Goal: Task Accomplishment & Management: Use online tool/utility

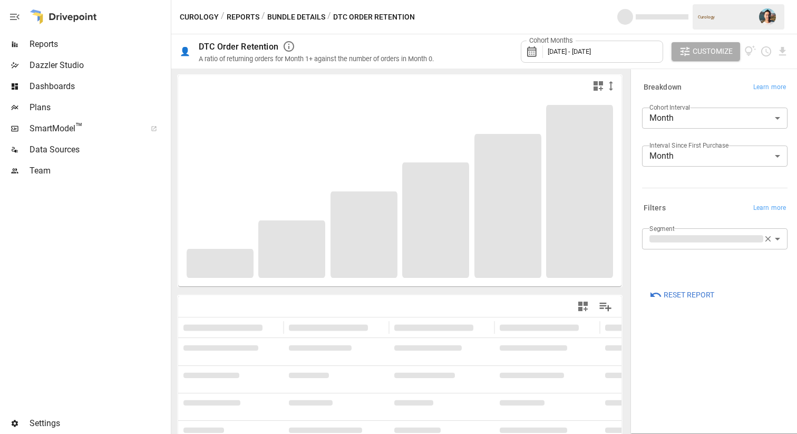
click at [591, 50] on span "February 2024 - March 2025" at bounding box center [569, 51] width 43 height 8
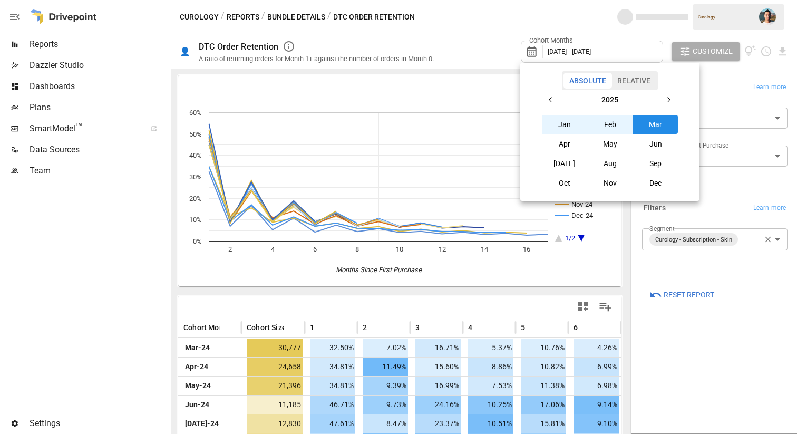
click at [599, 165] on button "Aug" at bounding box center [609, 163] width 45 height 19
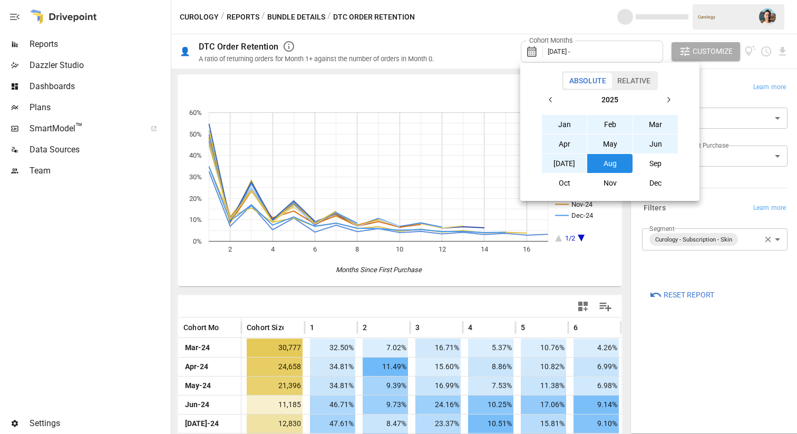
click at [554, 96] on icon "button" at bounding box center [551, 99] width 8 height 8
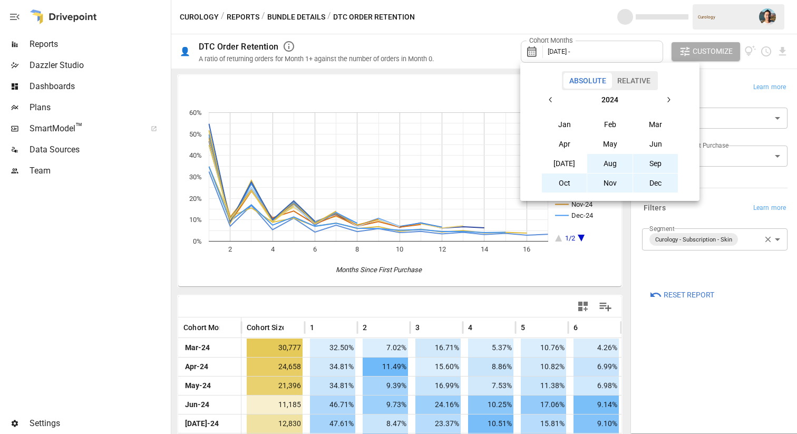
click at [620, 161] on button "Aug" at bounding box center [609, 163] width 45 height 19
click at [478, 26] on div at bounding box center [398, 217] width 797 height 434
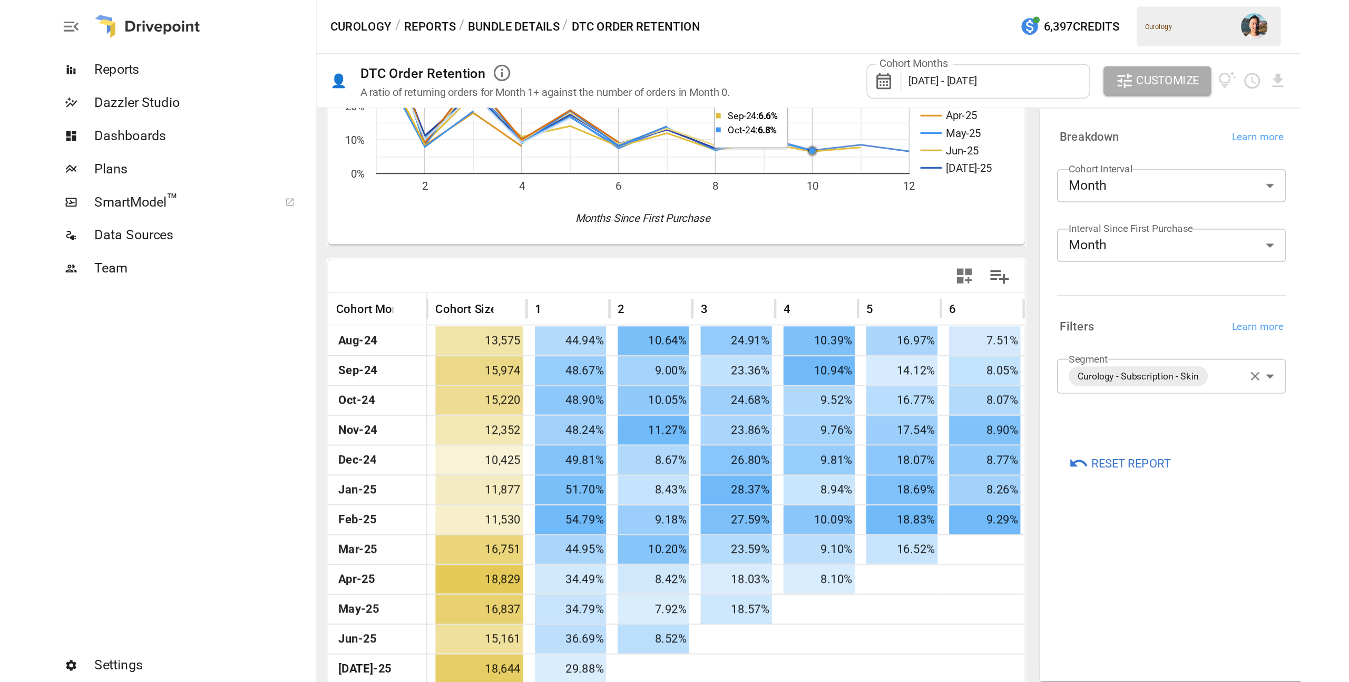
scroll to position [147, 0]
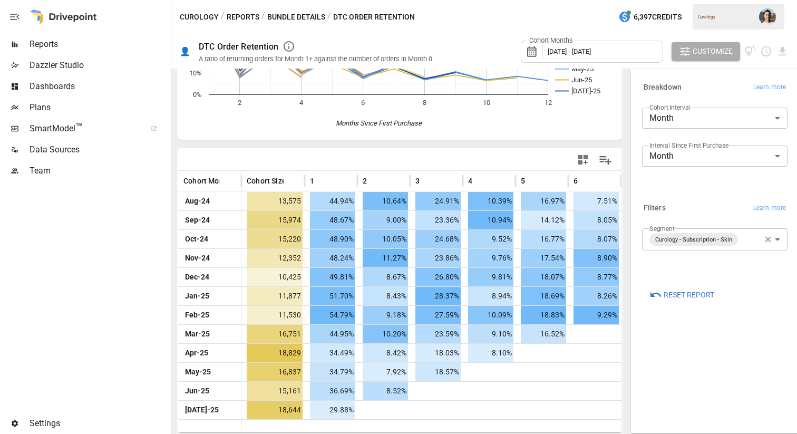
click at [729, 50] on span "Customize" at bounding box center [712, 51] width 40 height 13
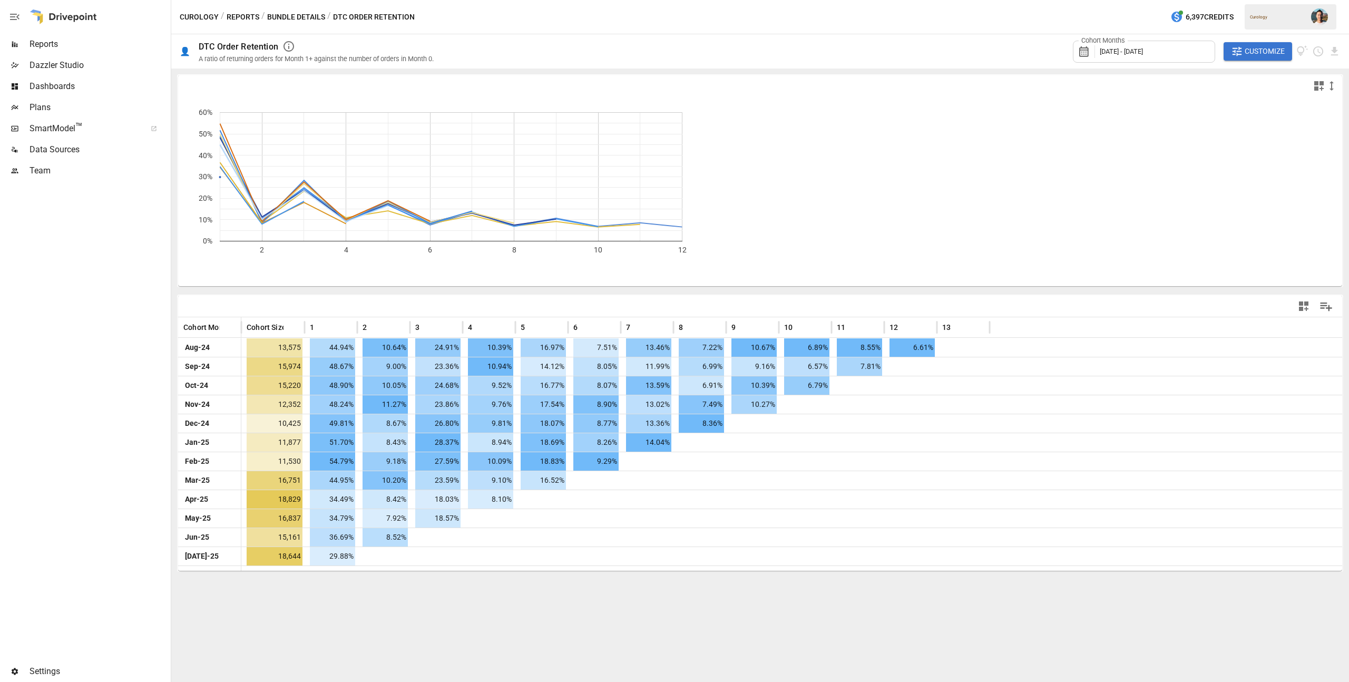
scroll to position [0, 0]
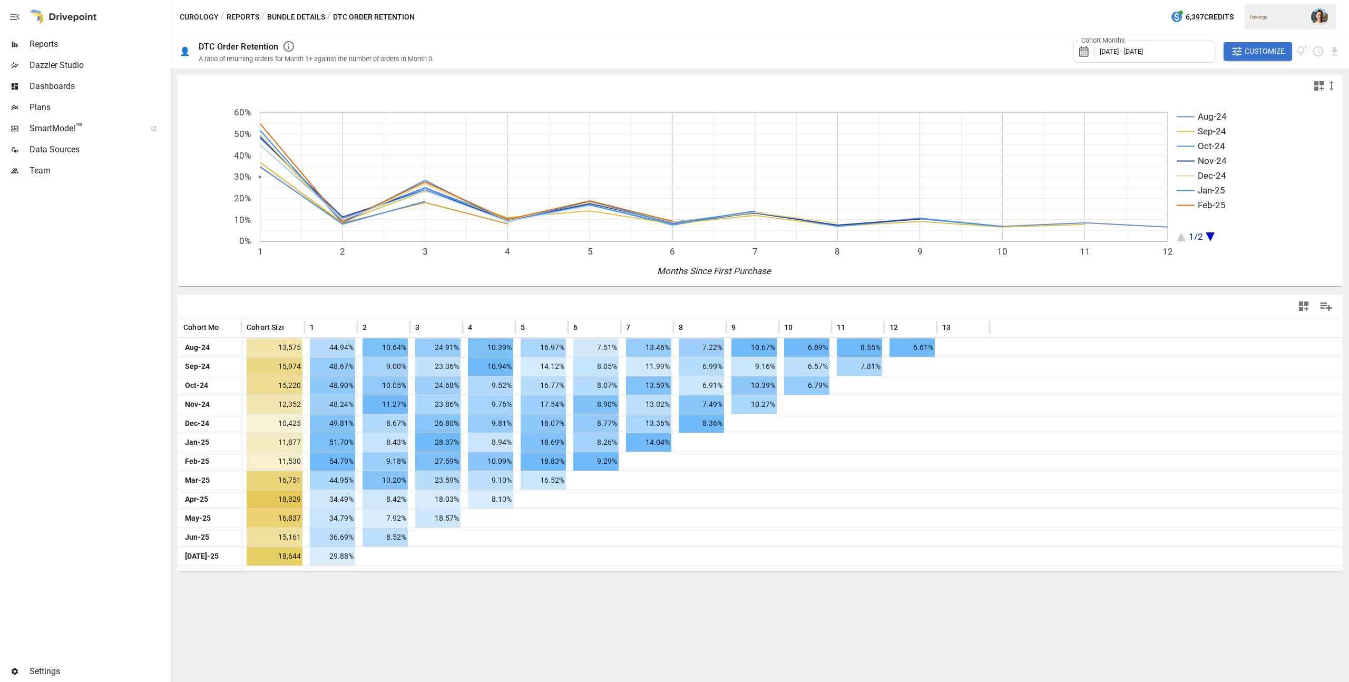
click at [796, 17] on div "Curology / Reports / Bundle Details / DTC Order Retention 6,397 Credits Curology" at bounding box center [760, 17] width 1178 height 34
click at [796, 47] on div "Cohort Months August 2024 - August 2025" at bounding box center [1144, 52] width 142 height 22
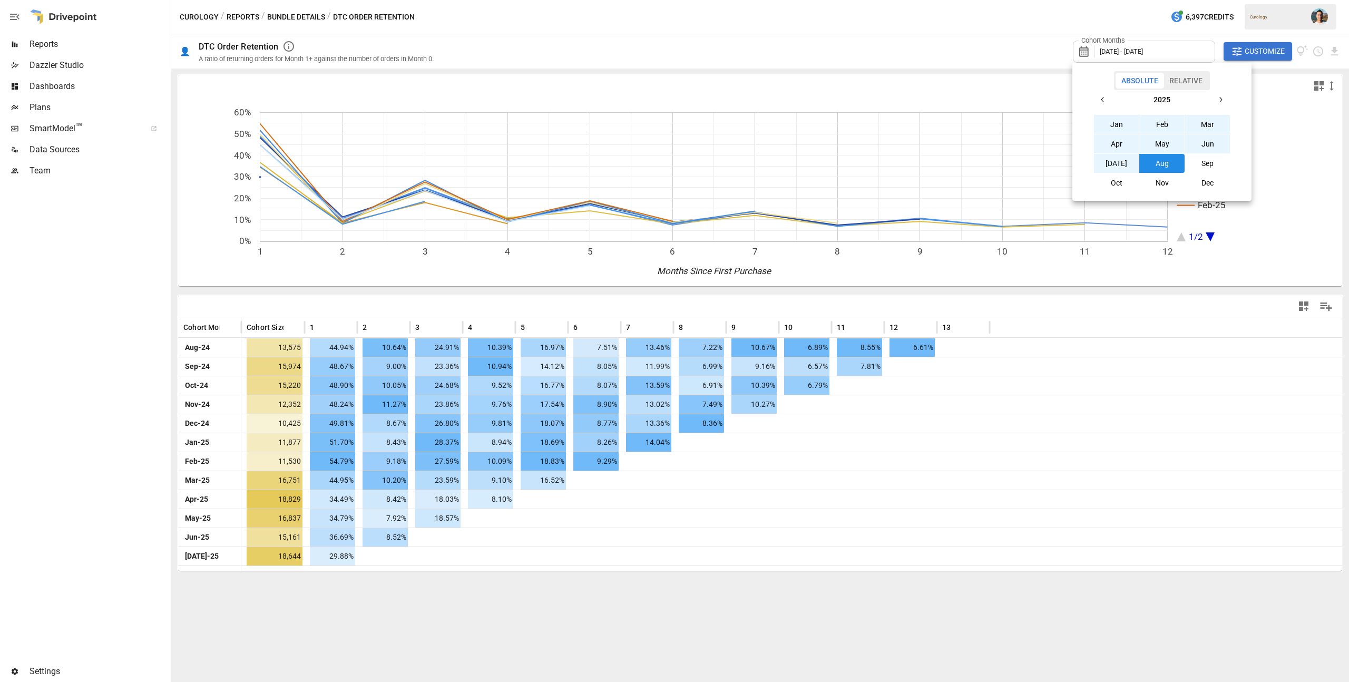
click at [796, 156] on button "Jul" at bounding box center [1116, 163] width 45 height 19
click at [796, 94] on button "button" at bounding box center [1103, 99] width 19 height 19
click at [796, 159] on button "Jul" at bounding box center [1116, 163] width 45 height 19
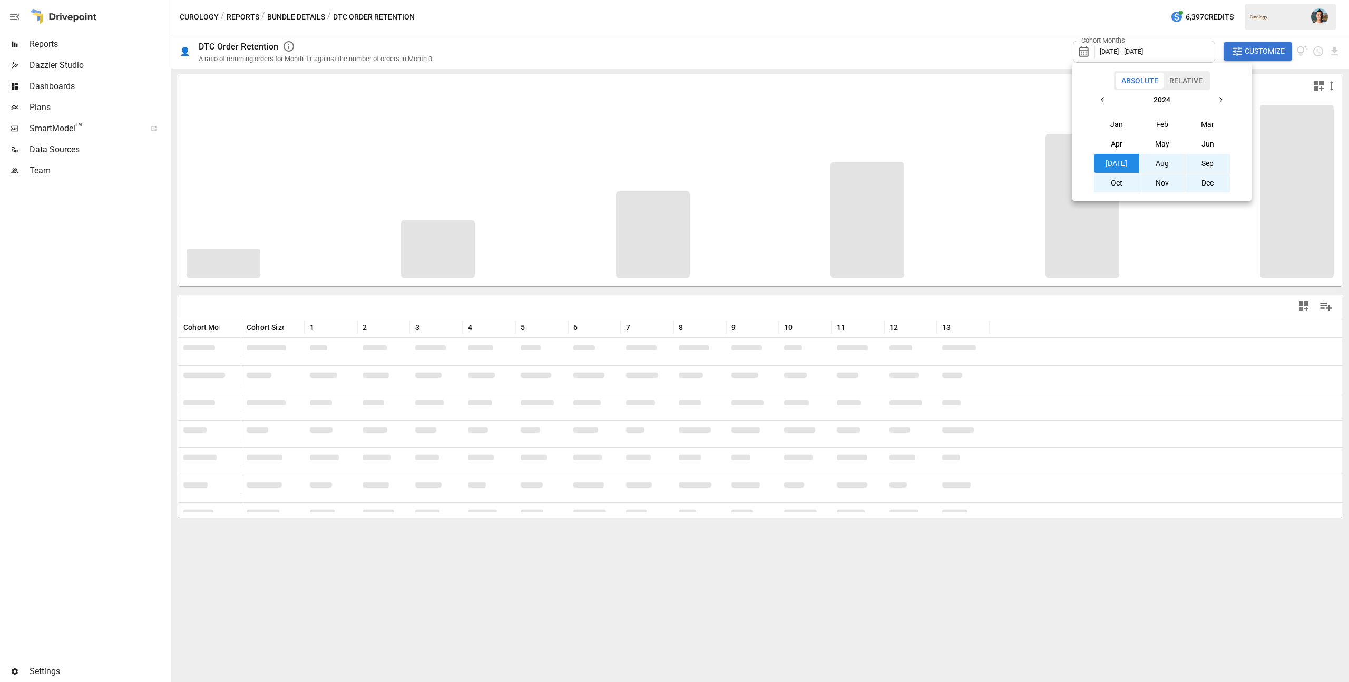
click at [796, 433] on div at bounding box center [674, 341] width 1349 height 682
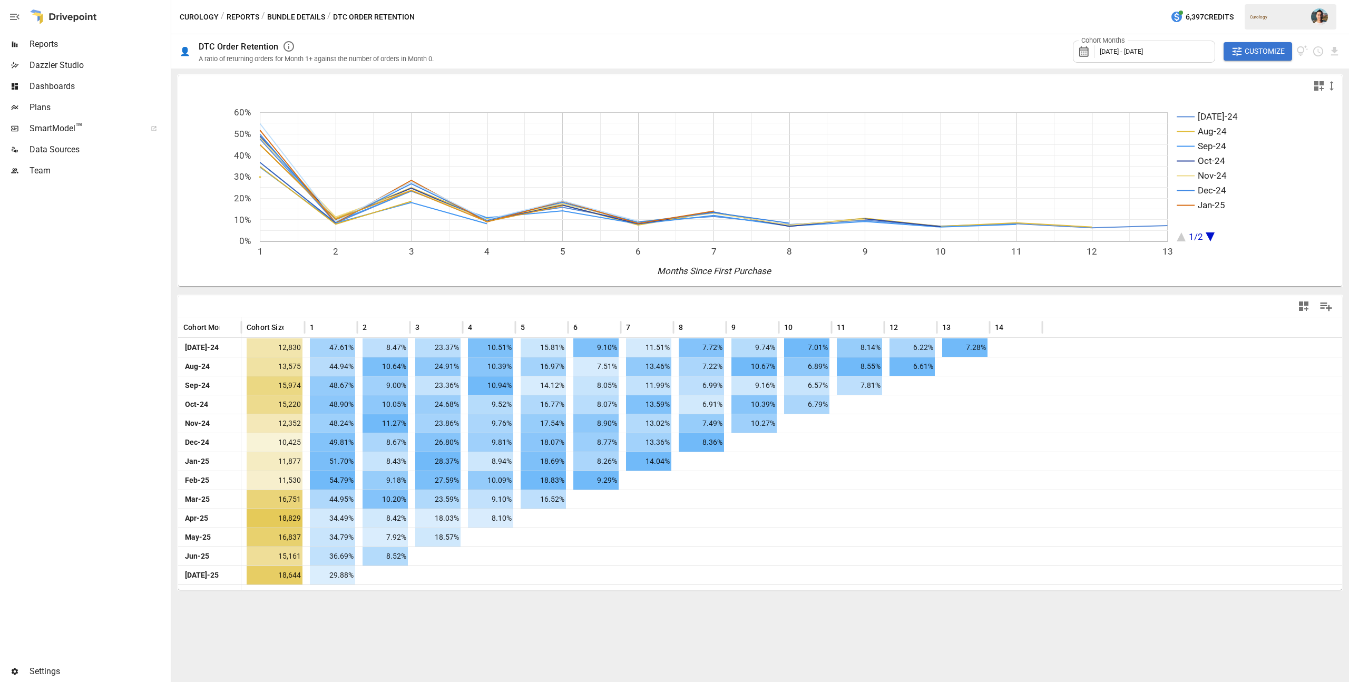
click at [796, 10] on div "Curology / Reports / Bundle Details / DTC Order Retention 6,397 Credits Curology" at bounding box center [760, 17] width 1178 height 34
click at [796, 50] on span "Customize" at bounding box center [1265, 51] width 40 height 13
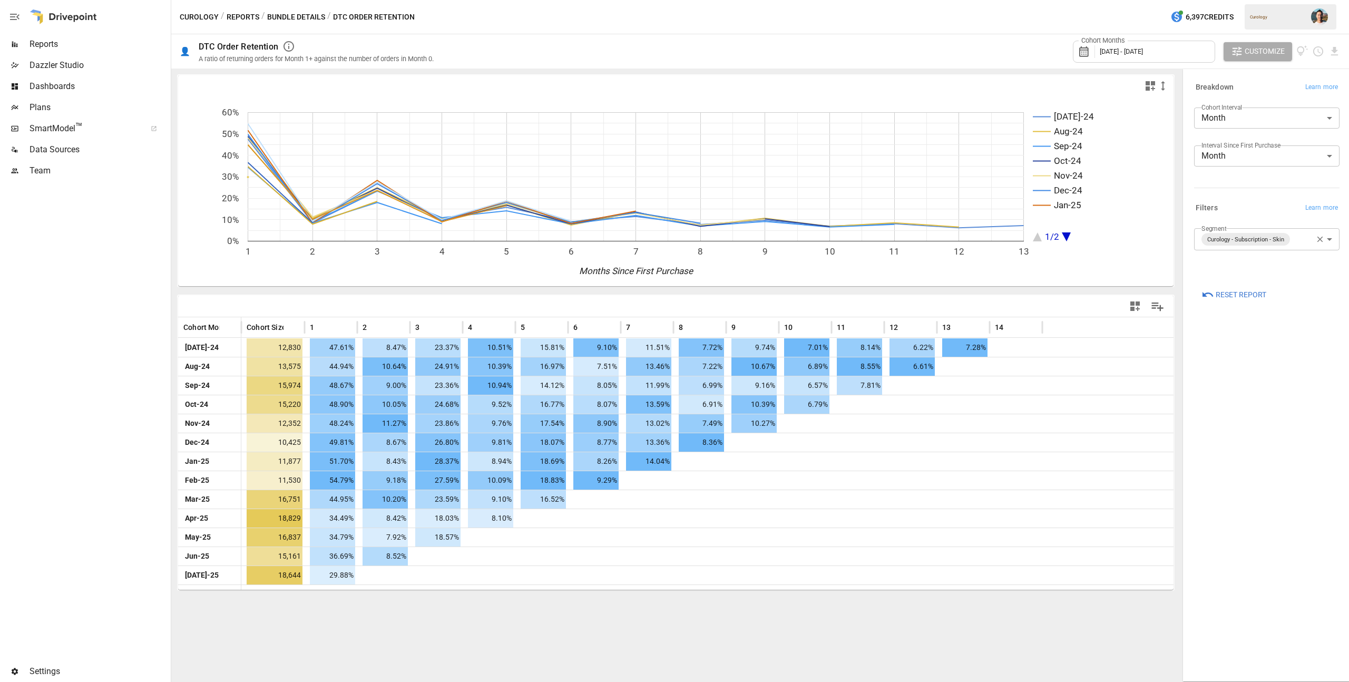
click at [796, 433] on div "Jul-24 Aug-24 Sep-24 Oct-24 Nov-24 Dec-24 Jan-25 1/2 1 2 3 4 5 6 7 8 9 10 11 12…" at bounding box center [675, 375] width 1009 height 613
